Goal: Information Seeking & Learning: Learn about a topic

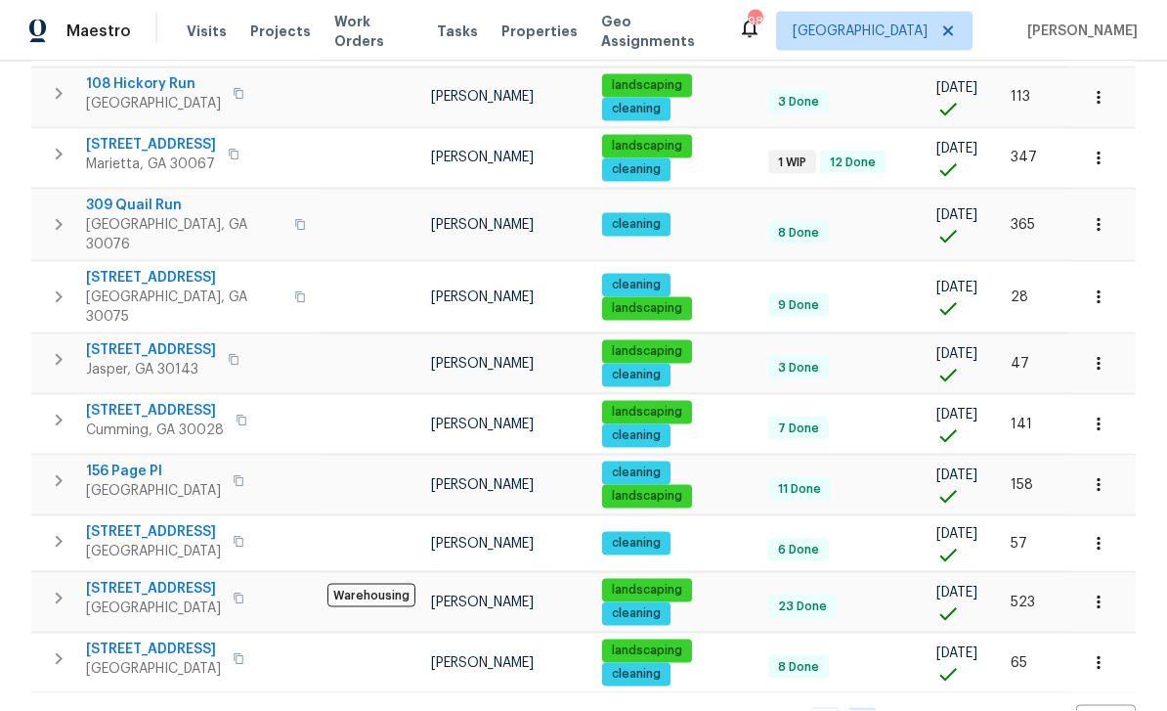
scroll to position [63, 0]
click at [834, 708] on link "1" at bounding box center [824, 723] width 29 height 30
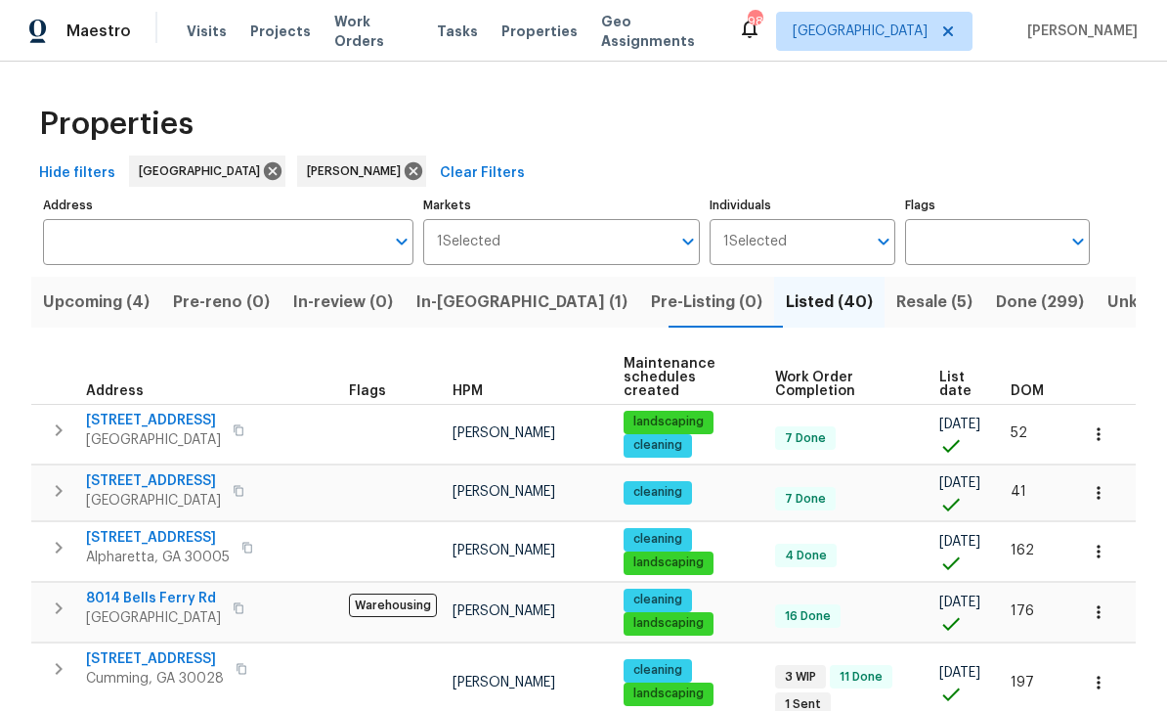
click at [118, 471] on span "[STREET_ADDRESS]" at bounding box center [153, 481] width 135 height 20
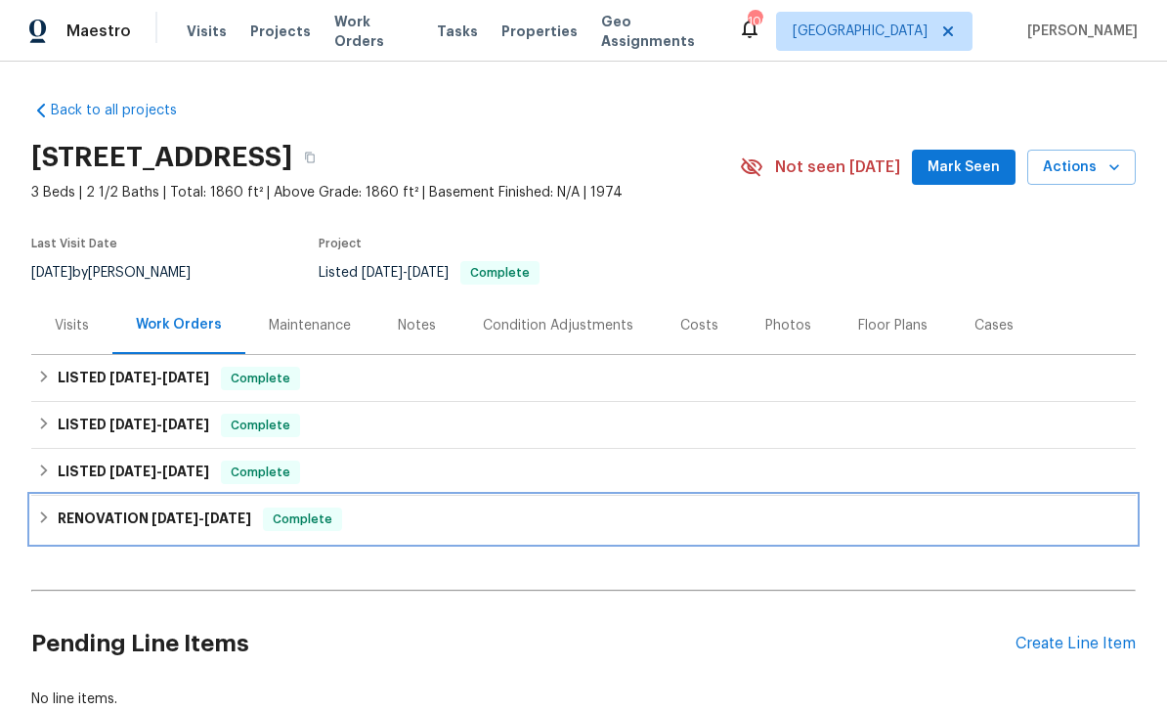
click at [116, 520] on h6 "RENOVATION 6/30/25 - 7/8/25" at bounding box center [155, 518] width 194 height 23
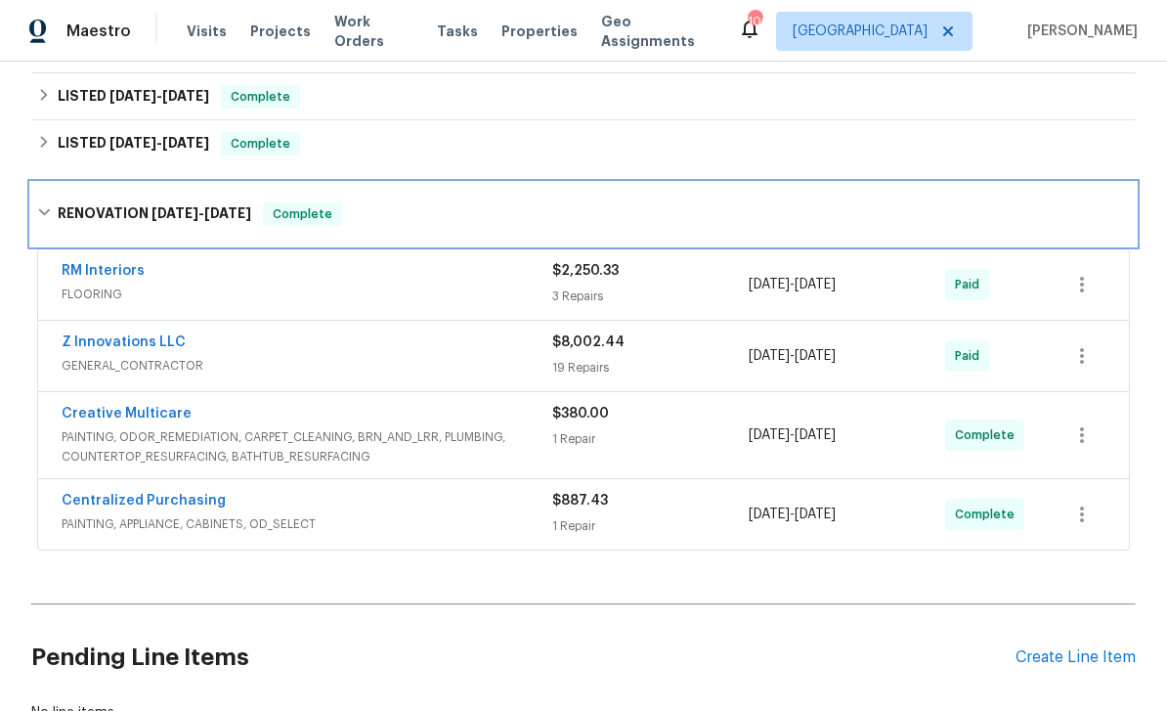
scroll to position [331, 0]
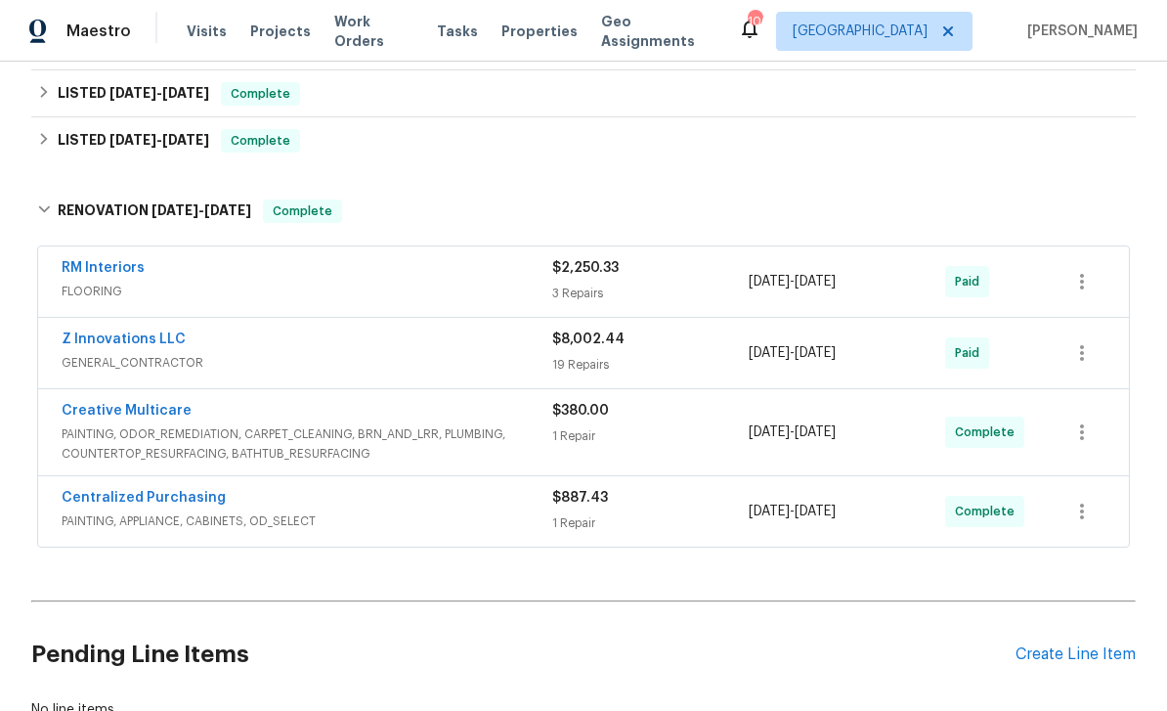
click at [100, 338] on link "Z Innovations LLC" at bounding box center [124, 339] width 124 height 14
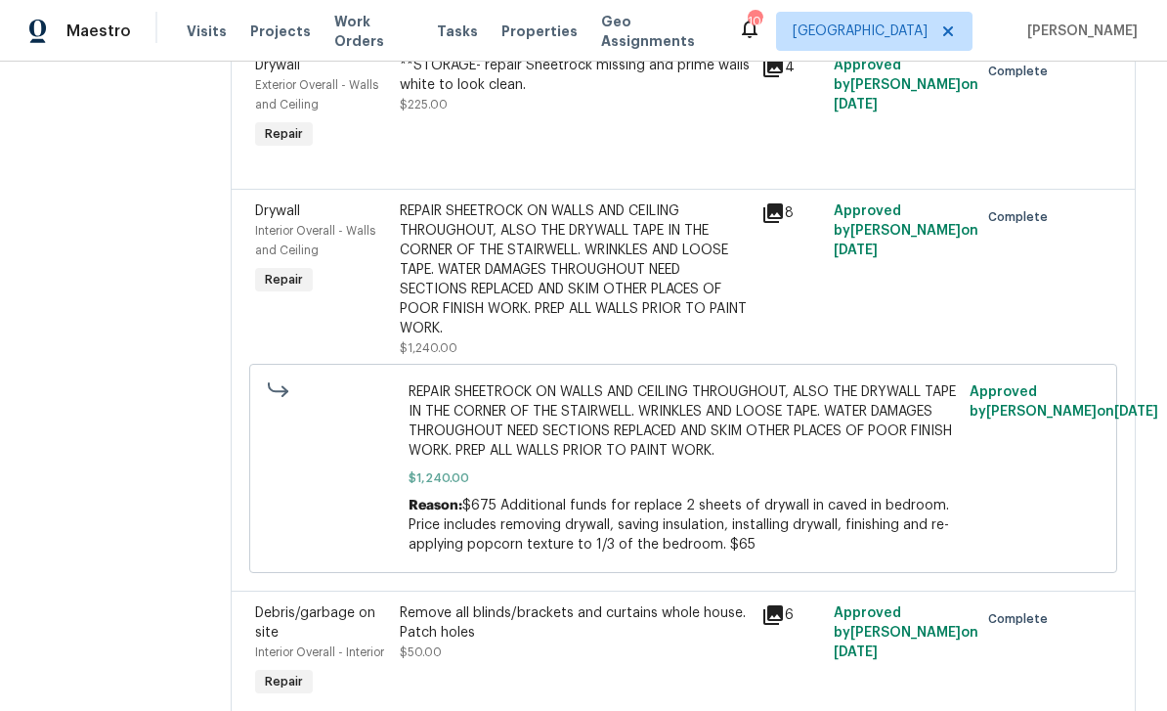
scroll to position [2367, 0]
click at [781, 202] on icon at bounding box center [772, 213] width 23 height 23
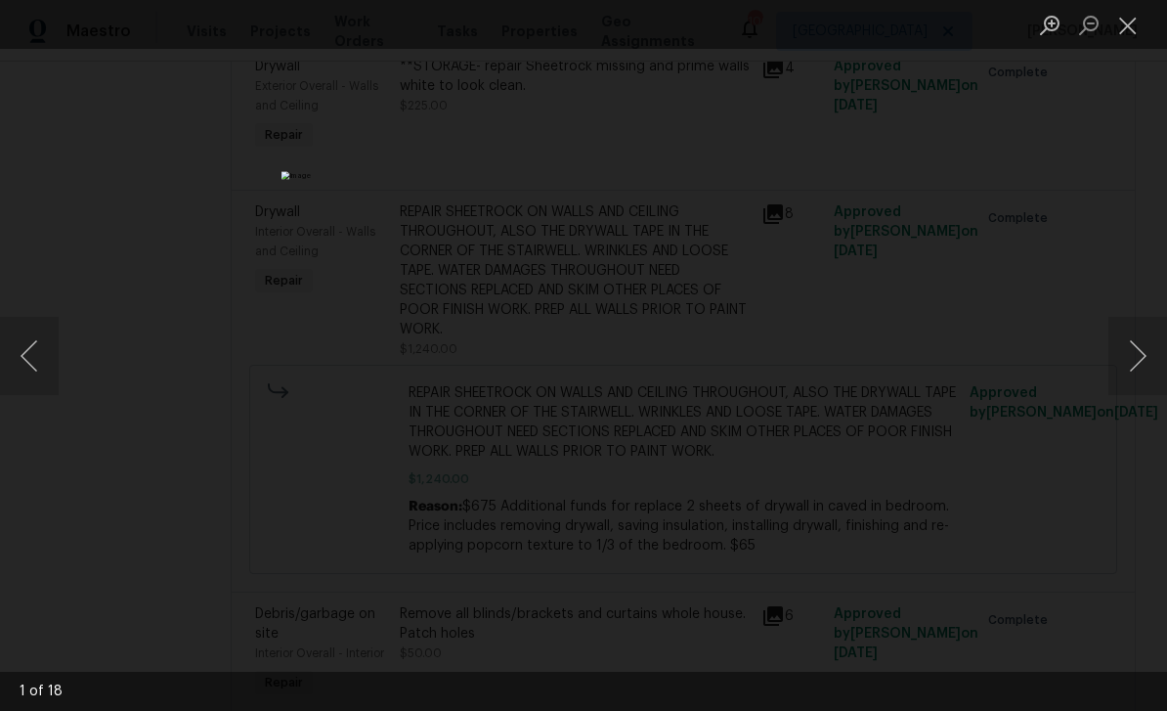
click at [1138, 353] on button "Next image" at bounding box center [1137, 356] width 59 height 78
click at [1136, 352] on button "Next image" at bounding box center [1137, 356] width 59 height 78
click at [1135, 351] on button "Next image" at bounding box center [1137, 356] width 59 height 78
click at [1138, 352] on button "Next image" at bounding box center [1137, 356] width 59 height 78
click at [1141, 355] on button "Next image" at bounding box center [1137, 356] width 59 height 78
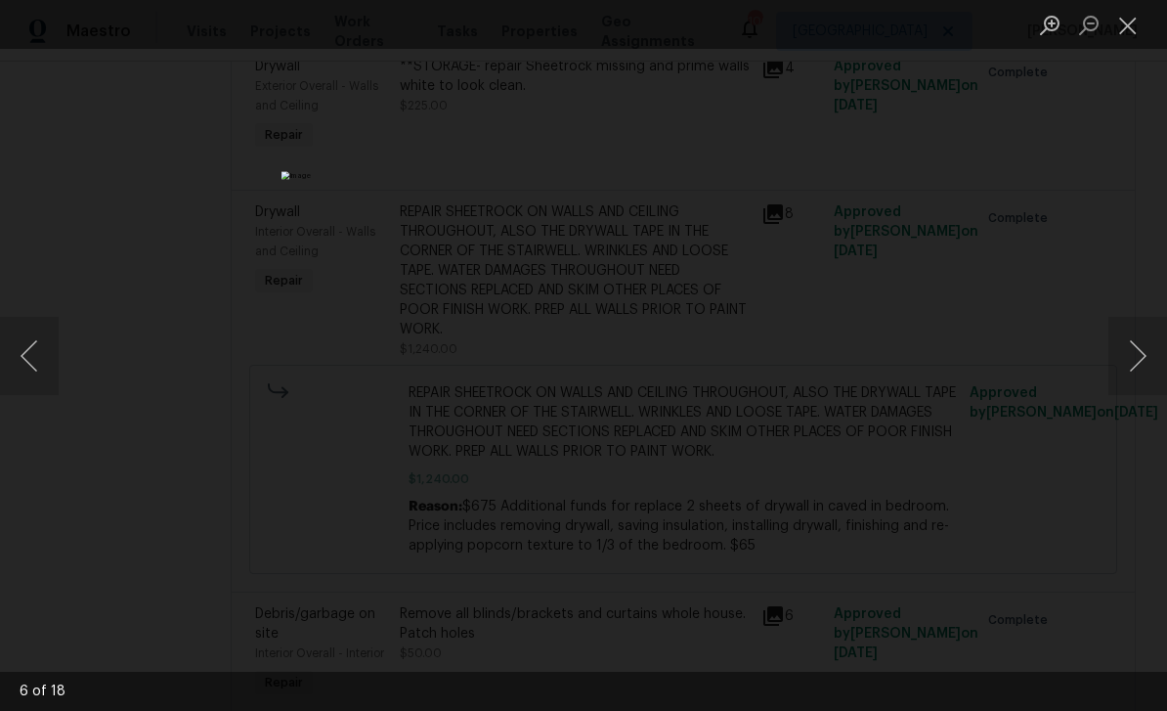
click at [1131, 358] on button "Next image" at bounding box center [1137, 356] width 59 height 78
click at [1137, 348] on button "Next image" at bounding box center [1137, 356] width 59 height 78
click at [1138, 30] on button "Close lightbox" at bounding box center [1127, 25] width 39 height 34
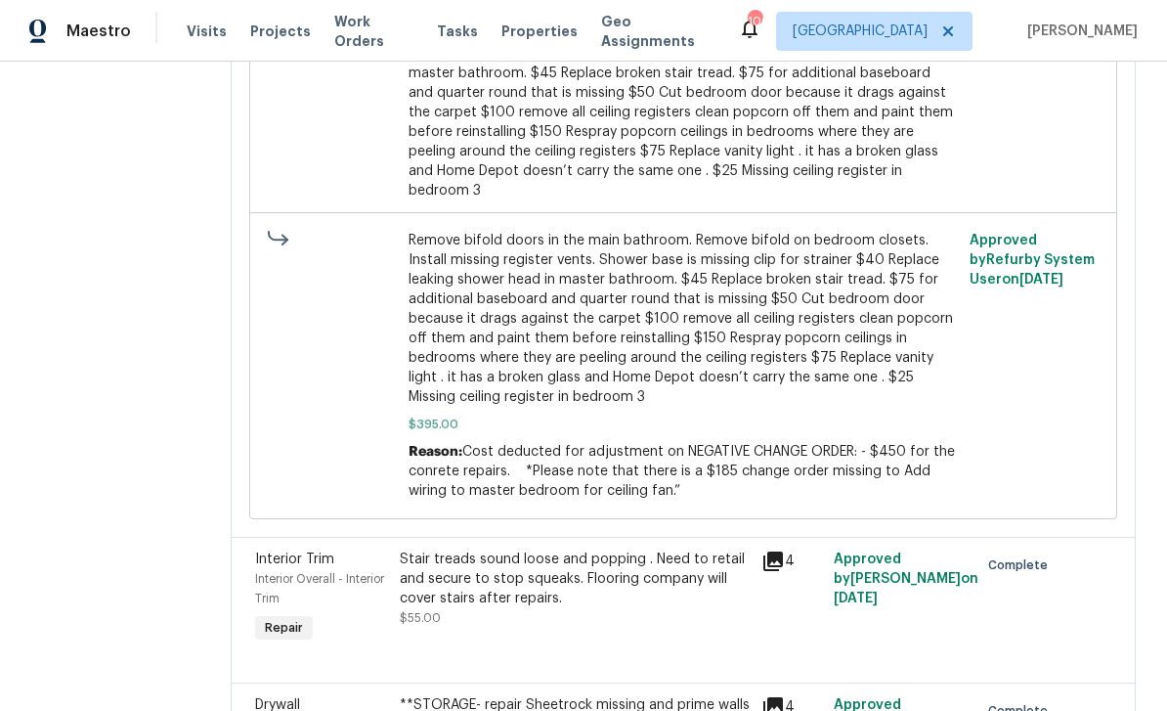
scroll to position [1728, 0]
